Goal: Information Seeking & Learning: Learn about a topic

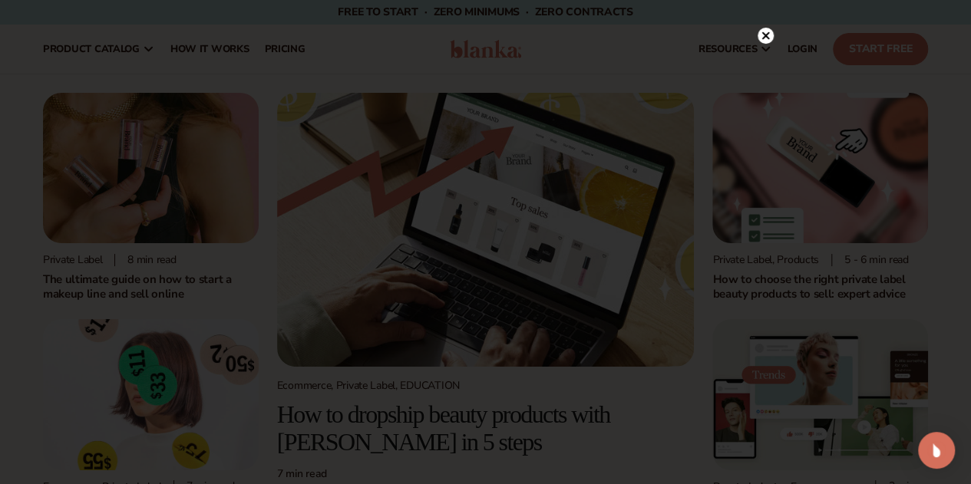
click at [763, 32] on circle at bounding box center [765, 36] width 16 height 16
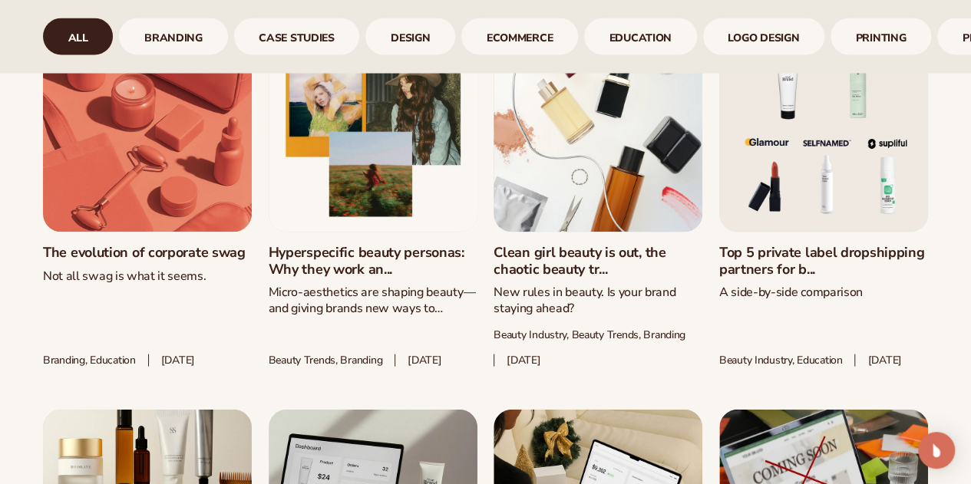
scroll to position [1535, 0]
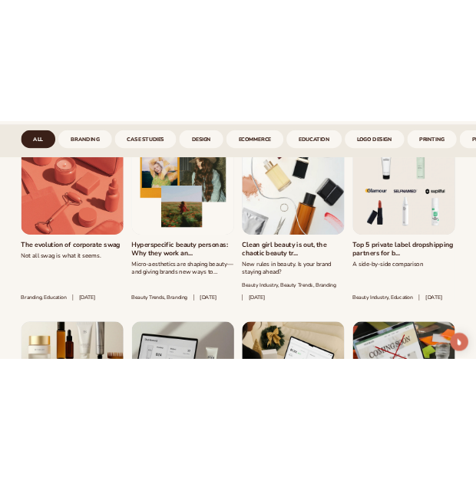
scroll to position [1518, 0]
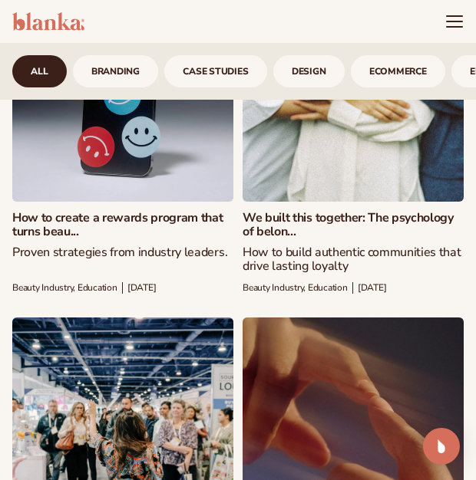
click at [213, 8] on header "Cart product catalog The Lab by [PERSON_NAME]" at bounding box center [238, 21] width 476 height 43
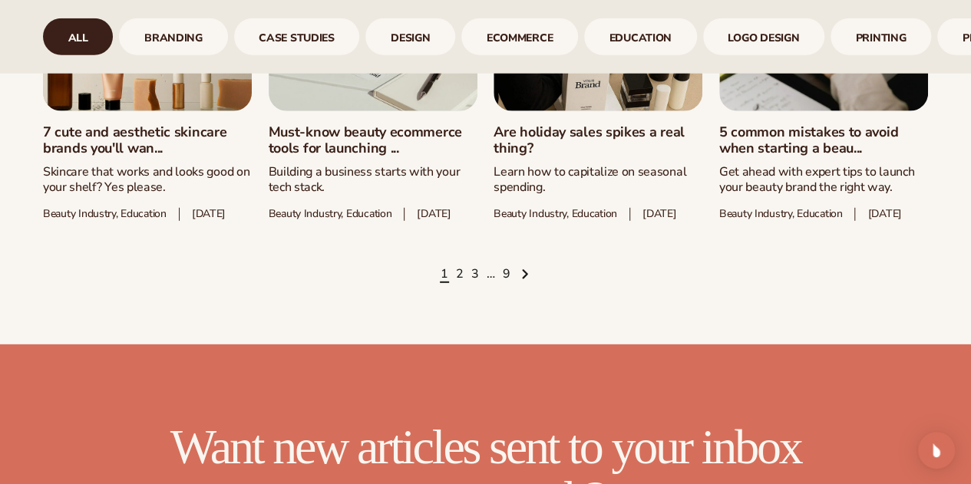
scroll to position [2072, 0]
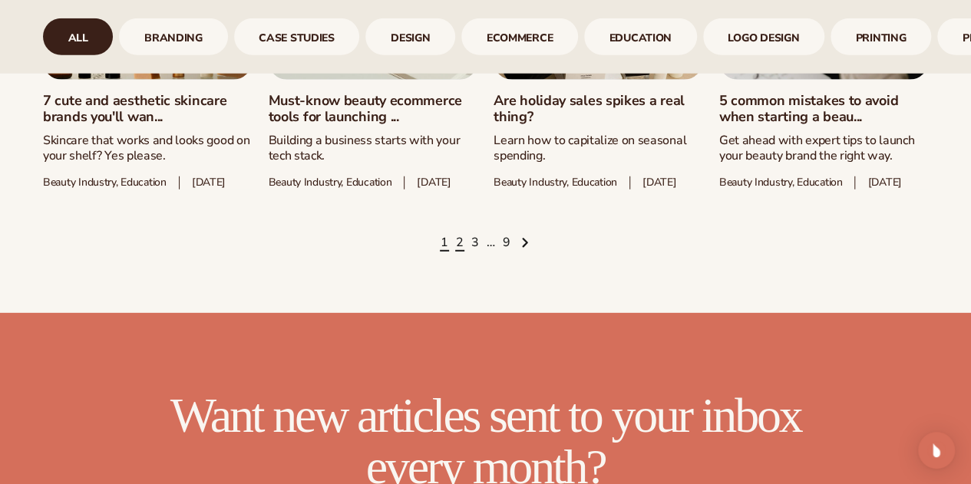
click at [458, 252] on link "2" at bounding box center [460, 243] width 8 height 17
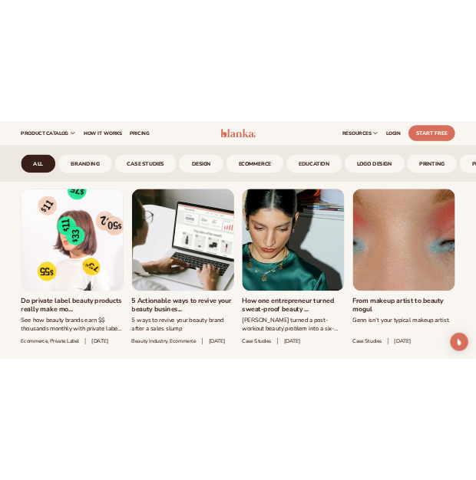
scroll to position [1441, 0]
